Goal: Information Seeking & Learning: Learn about a topic

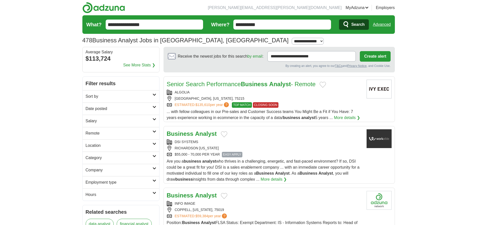
click at [355, 24] on span "Search" at bounding box center [357, 25] width 13 height 10
click at [271, 24] on input "**********" at bounding box center [282, 25] width 98 height 10
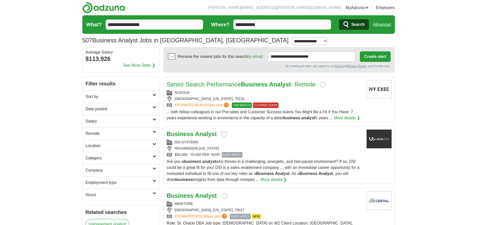
click at [254, 83] on strong "Business" at bounding box center [254, 84] width 27 height 7
click at [257, 143] on div "DSI SYSTEMS" at bounding box center [265, 141] width 196 height 5
click at [273, 20] on input "**********" at bounding box center [282, 25] width 98 height 10
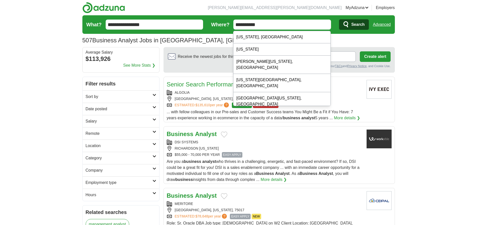
click at [267, 22] on input "**********" at bounding box center [282, 25] width 98 height 10
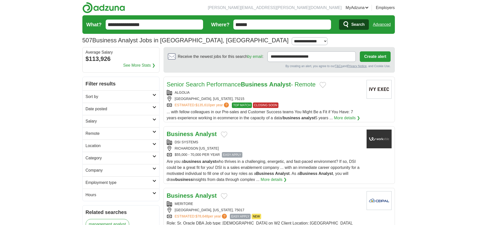
type input "******"
click at [339, 19] on button "Search" at bounding box center [354, 24] width 30 height 11
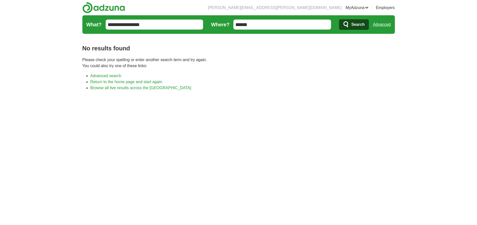
click at [257, 29] on input "******" at bounding box center [282, 25] width 98 height 10
click at [339, 19] on button "Search" at bounding box center [354, 24] width 30 height 11
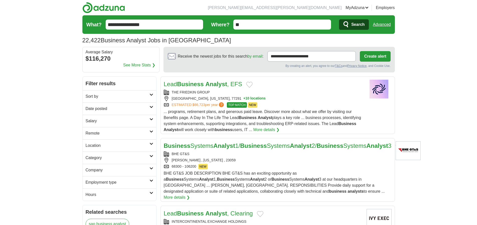
click at [149, 130] on h2 "Remote" at bounding box center [118, 133] width 64 height 6
click at [96, 144] on link "Remote jobs" at bounding box center [97, 145] width 23 height 4
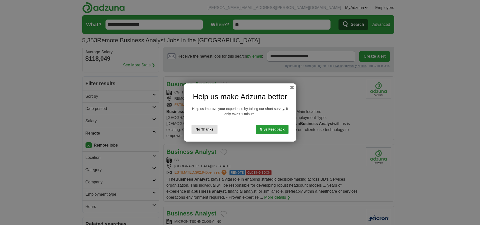
click at [202, 133] on button "No Thanks" at bounding box center [205, 129] width 26 height 9
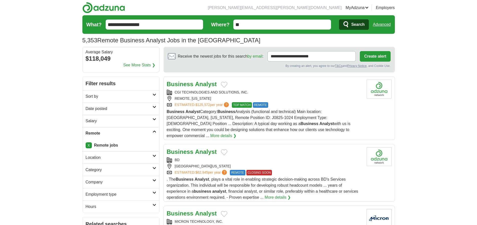
click at [276, 96] on div "REMOTE, GEORGIA" at bounding box center [265, 98] width 196 height 5
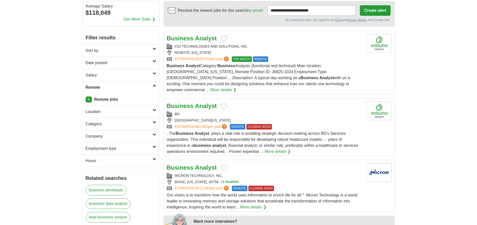
scroll to position [52, 0]
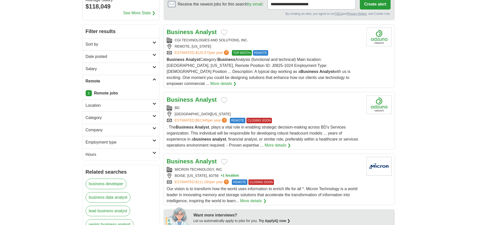
click at [290, 167] on div "MICRON TECHNOLOGY, INC." at bounding box center [265, 169] width 196 height 5
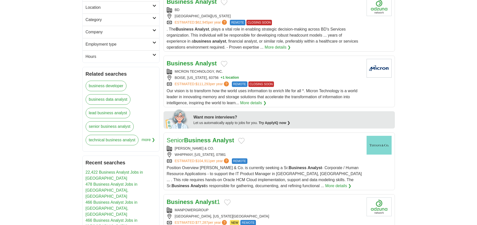
scroll to position [164, 0]
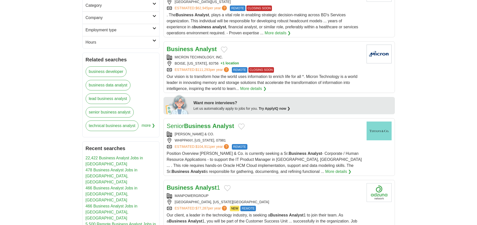
click at [282, 131] on div "TIFFANY & CO." at bounding box center [265, 133] width 196 height 5
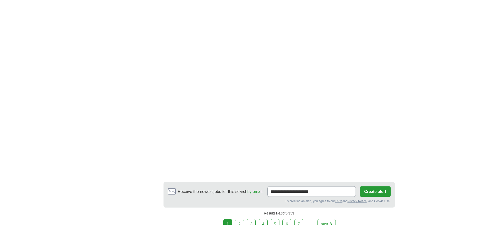
scroll to position [777, 0]
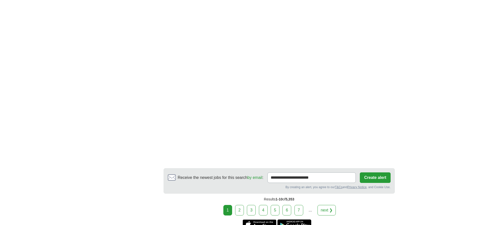
click at [328, 205] on link "next ❯" at bounding box center [326, 210] width 19 height 11
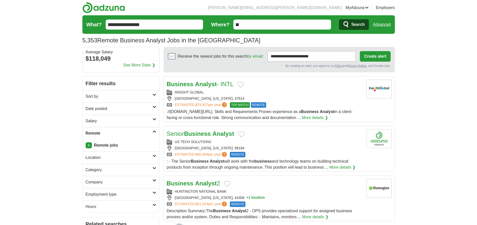
click at [95, 109] on h2 "Date posted" at bounding box center [119, 109] width 67 height 6
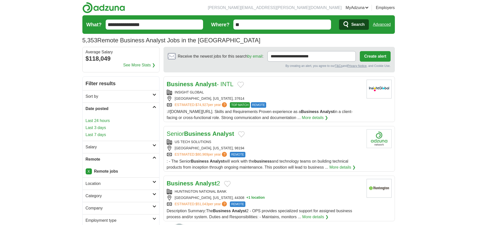
click at [103, 123] on link "Last 24 hours" at bounding box center [121, 121] width 71 height 6
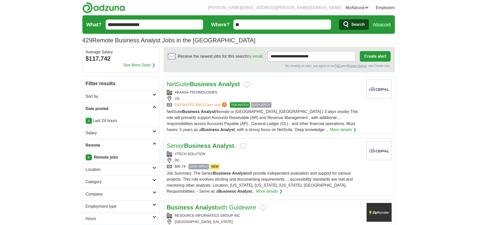
click at [297, 90] on div "AKAASA TECHNOLOGIES" at bounding box center [265, 92] width 196 height 5
click at [280, 156] on div "VTECH SOLUTION" at bounding box center [265, 153] width 196 height 5
click at [332, 159] on div "DC" at bounding box center [265, 159] width 196 height 5
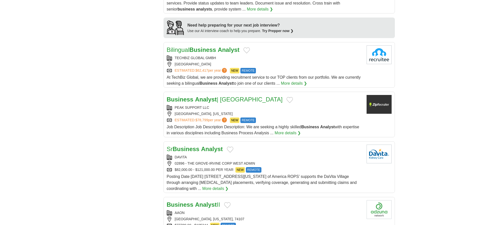
scroll to position [448, 0]
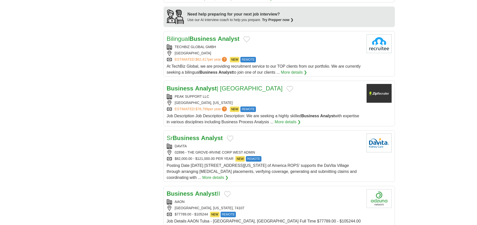
click at [309, 158] on div "$82,000.00 - $121,000.00 PER YEAR NEW REMOTE" at bounding box center [265, 159] width 196 height 6
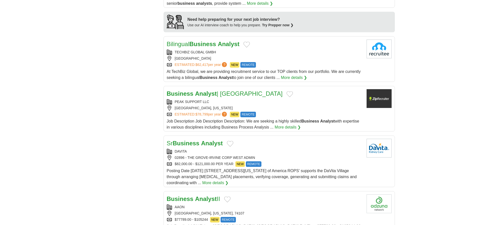
scroll to position [444, 0]
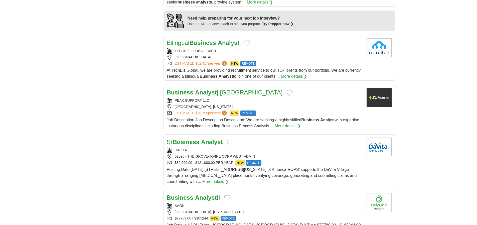
click at [305, 157] on div "02896 - THE GROVE-IRVINE CORP WEST ADMIN" at bounding box center [265, 156] width 196 height 5
